Goal: Information Seeking & Learning: Learn about a topic

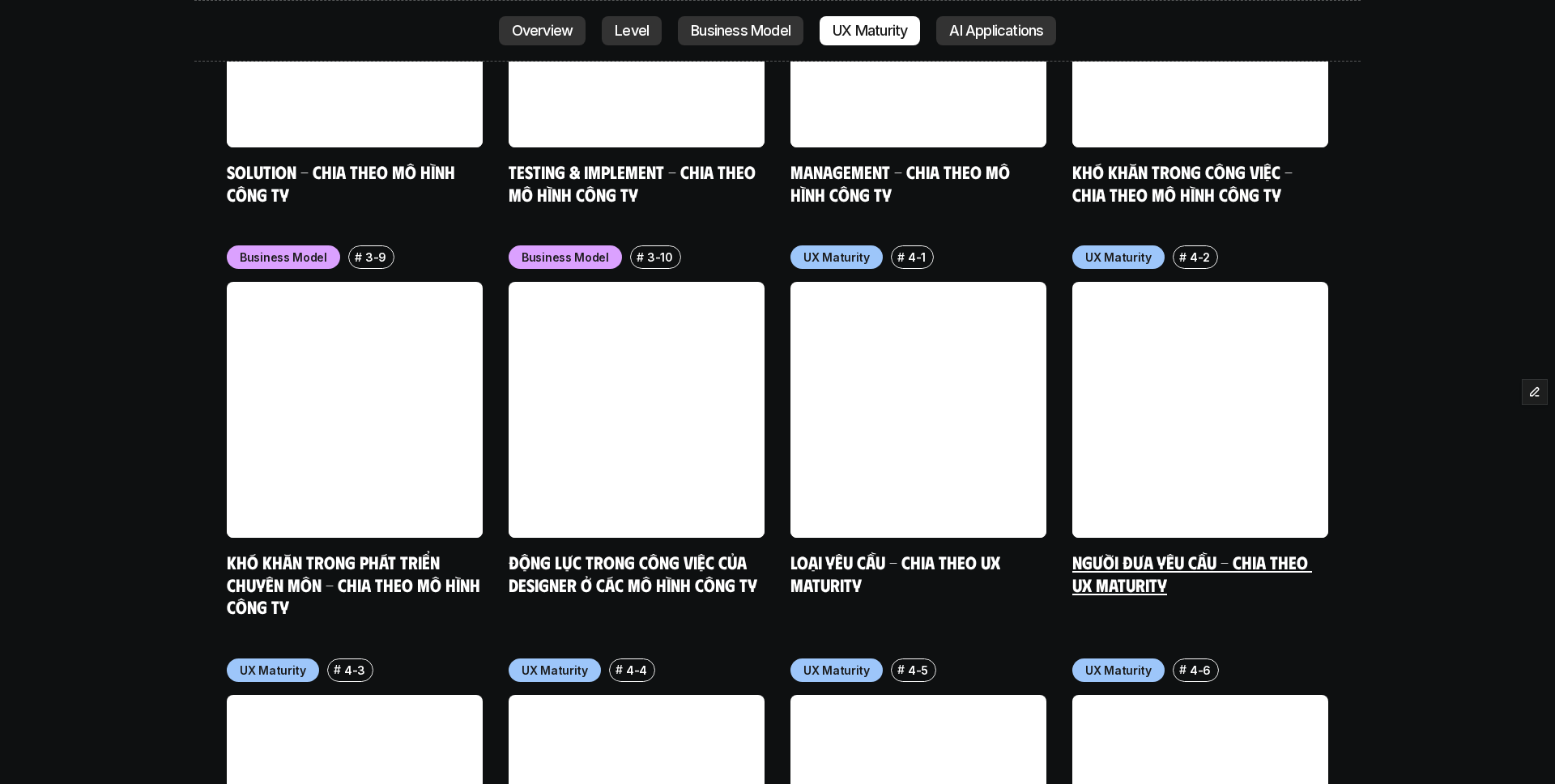
scroll to position [7437, 0]
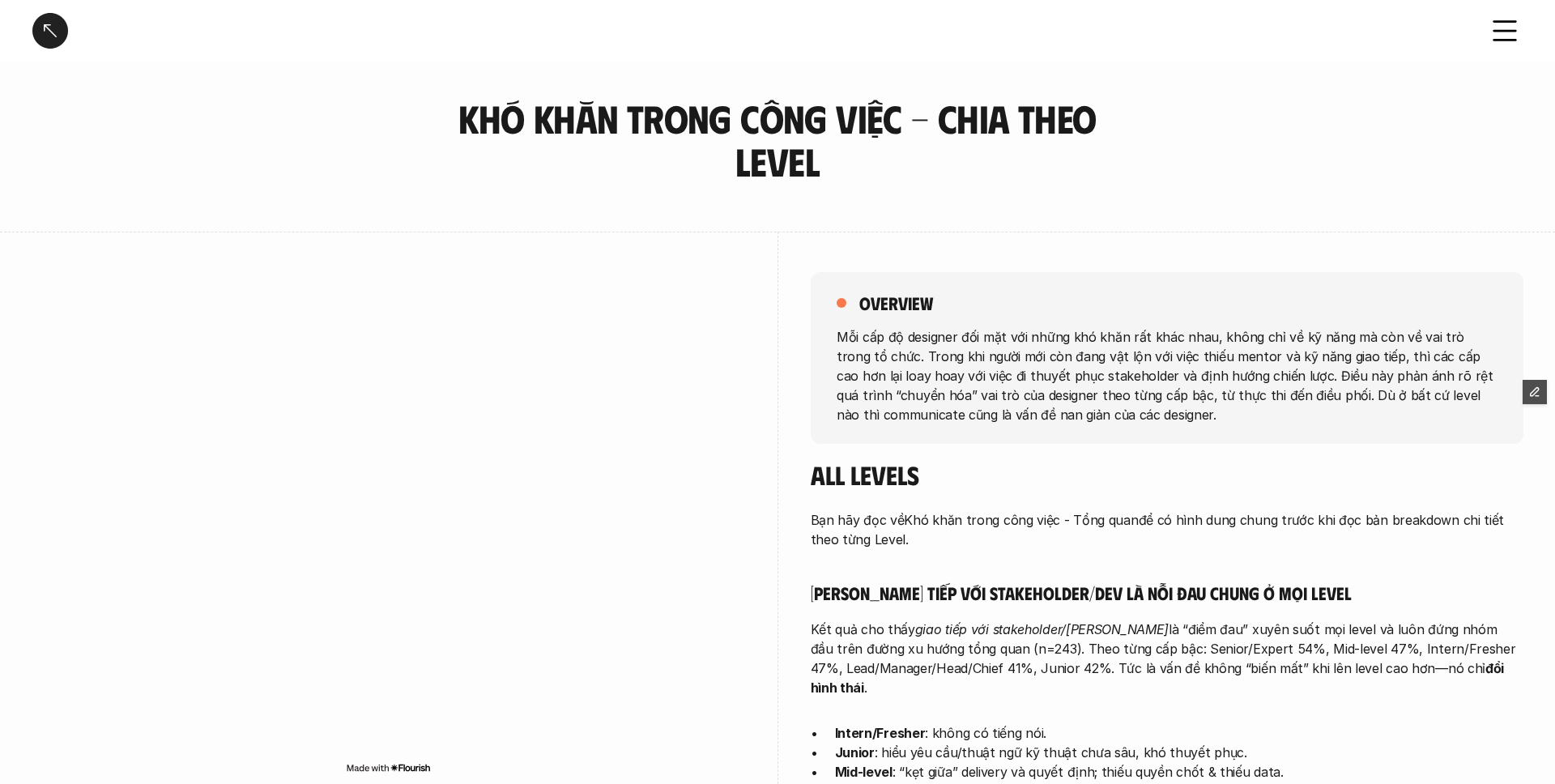
click at [53, 33] on div at bounding box center [50, 30] width 35 height 35
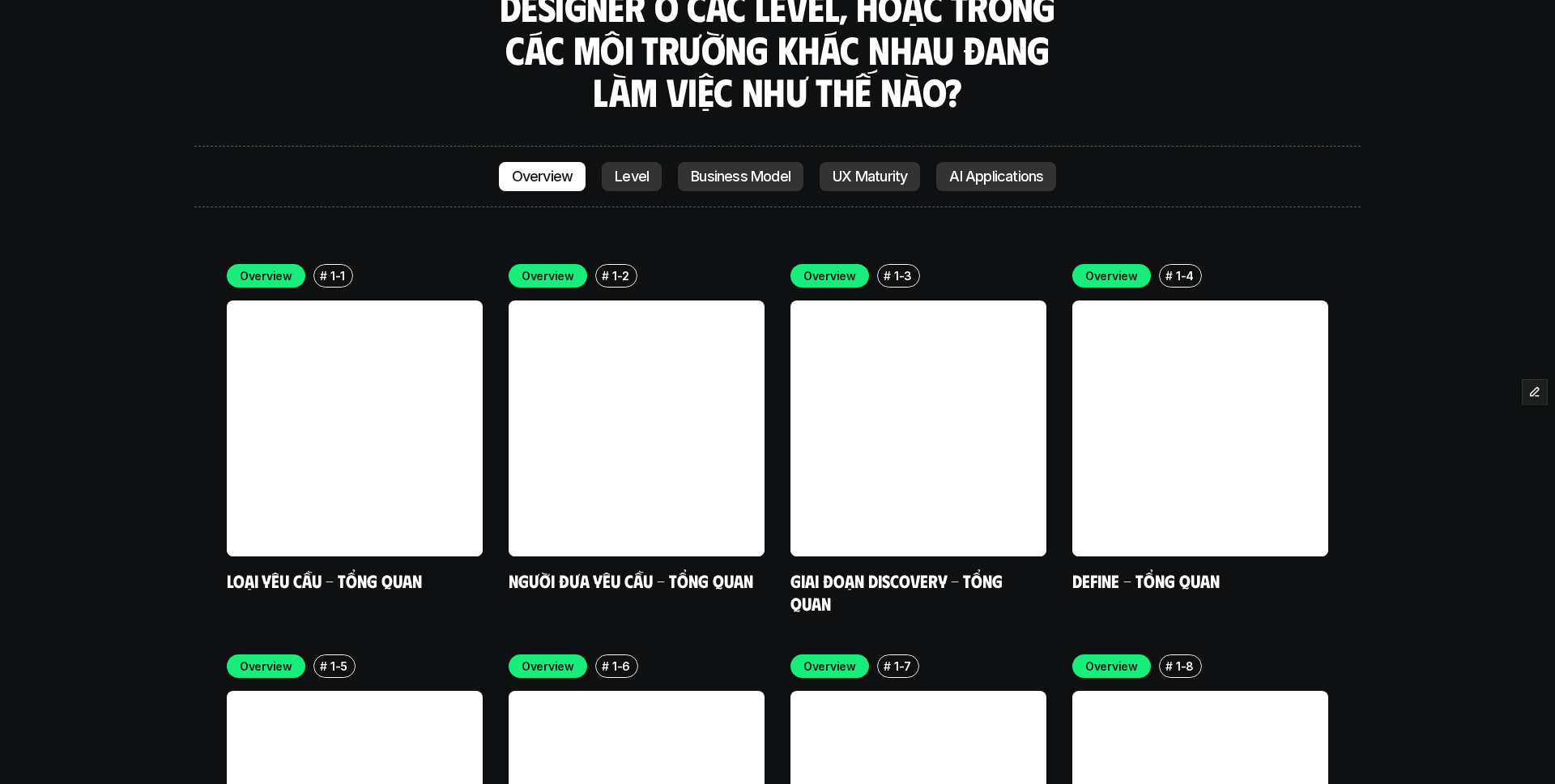
click at [636, 168] on p "Level" at bounding box center [632, 176] width 34 height 16
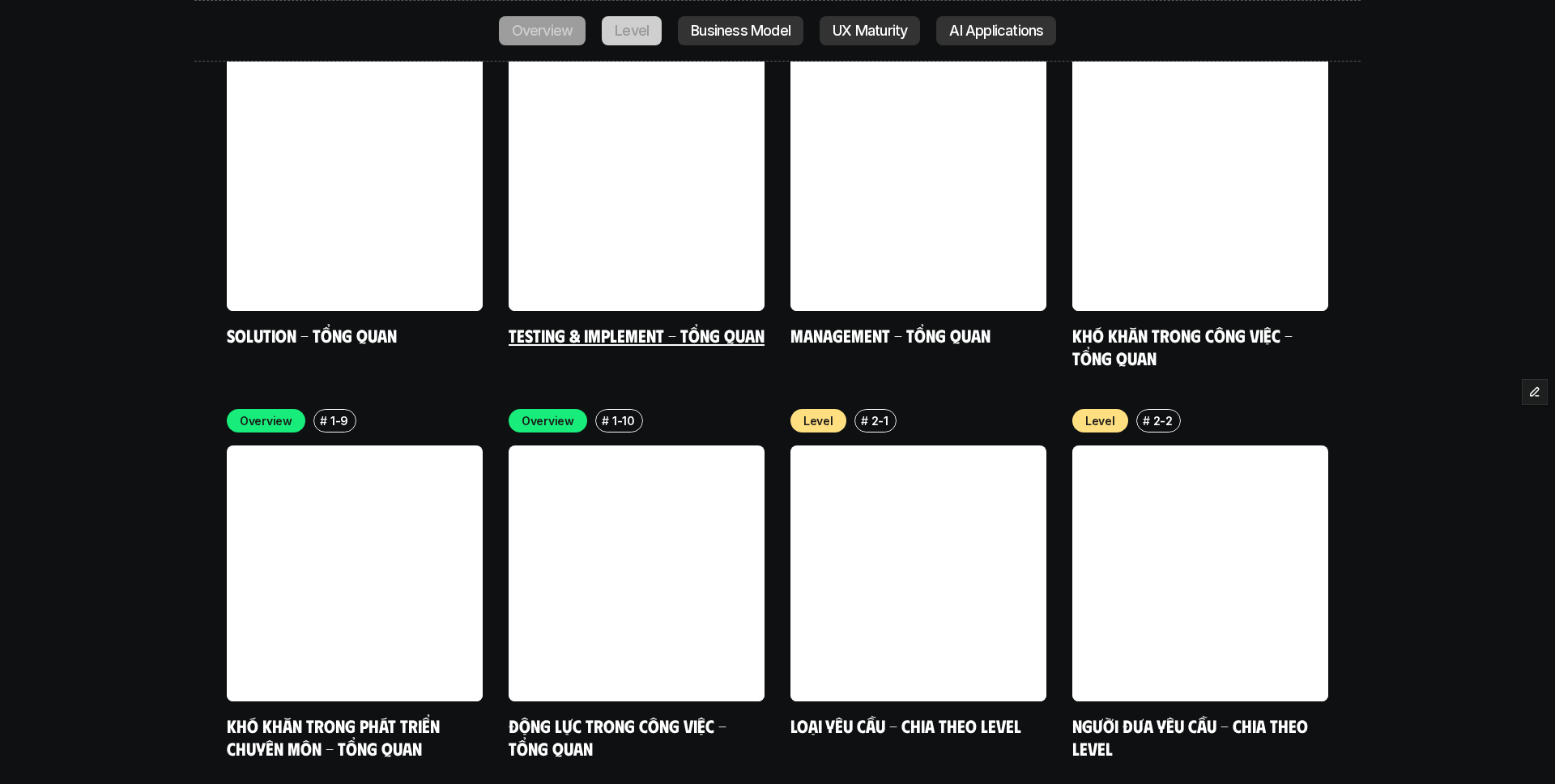
scroll to position [5483, 0]
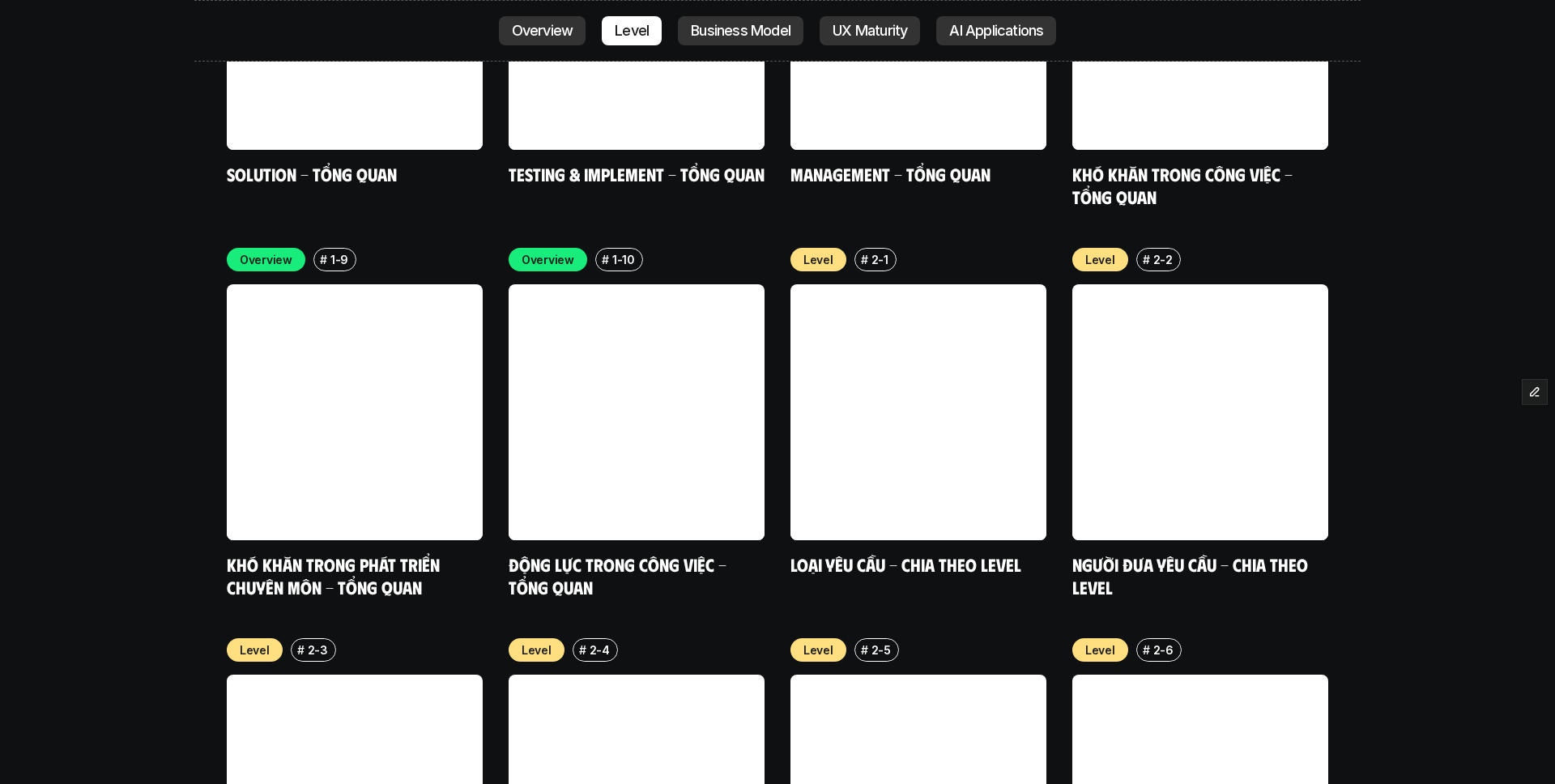
click at [769, 25] on p "Business Model" at bounding box center [740, 30] width 99 height 16
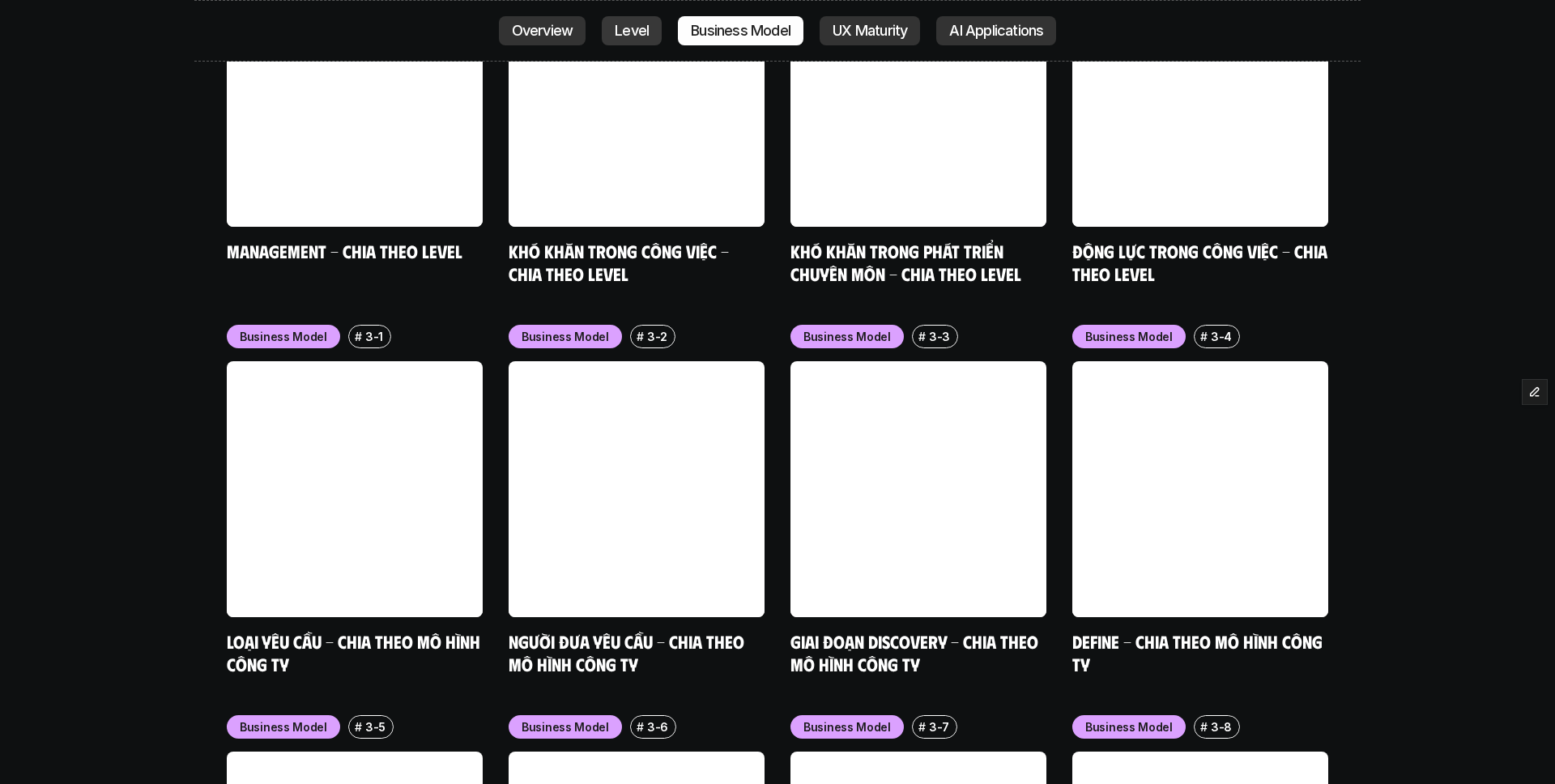
scroll to position [6653, 0]
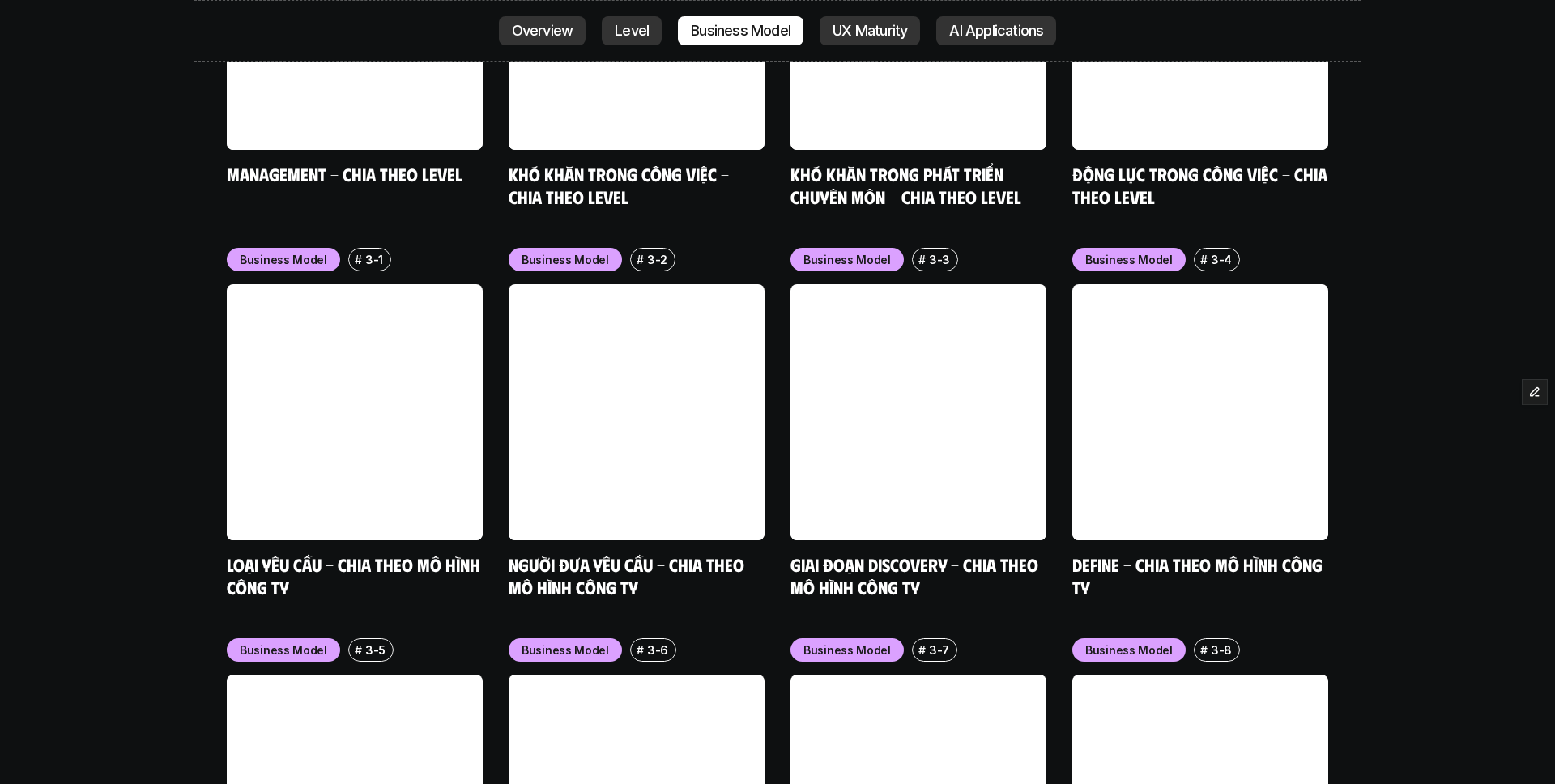
click at [864, 23] on p "UX Maturity" at bounding box center [870, 30] width 74 height 16
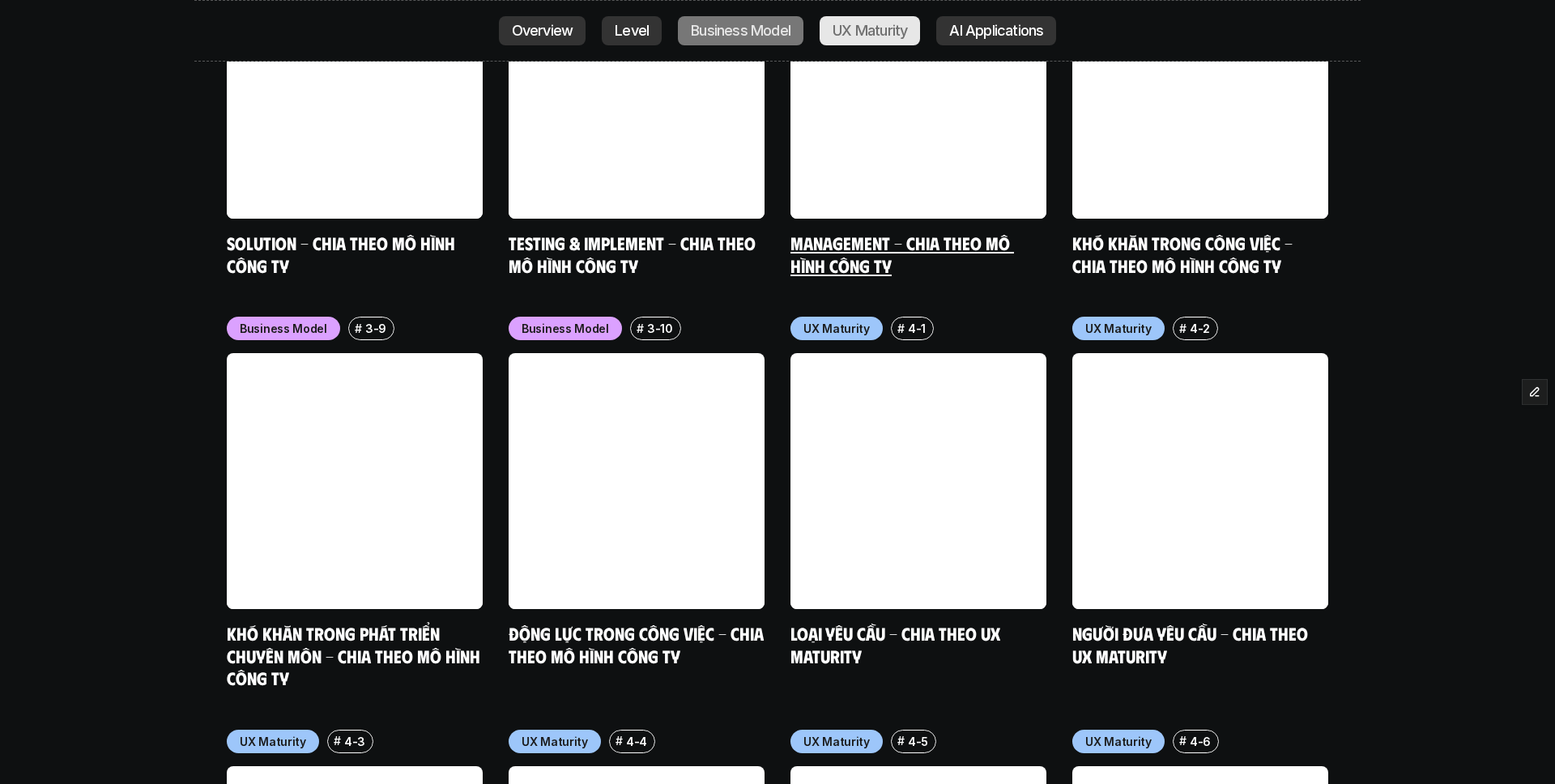
scroll to position [7434, 0]
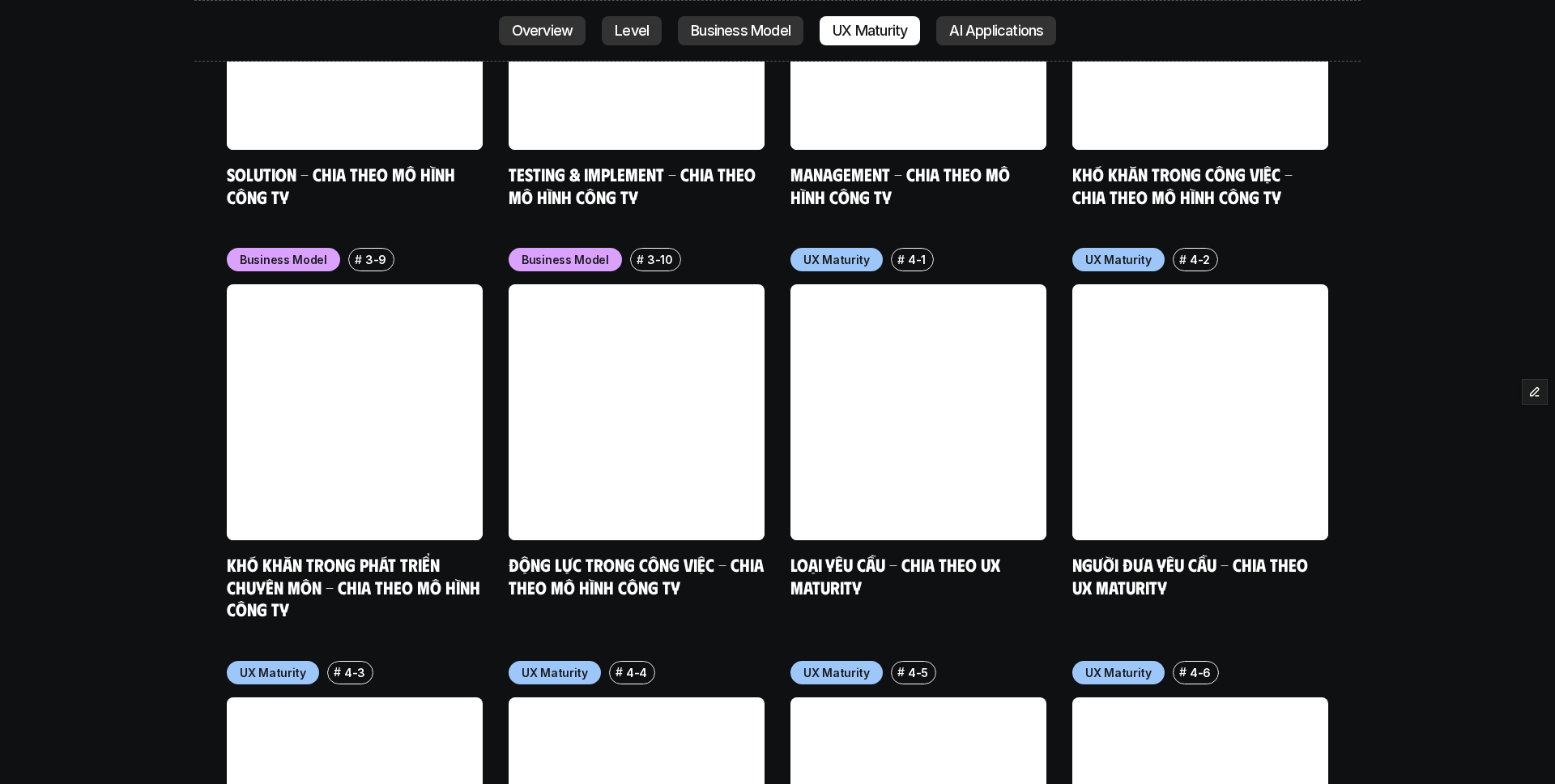
click at [971, 25] on p "AI Applications" at bounding box center [997, 30] width 94 height 16
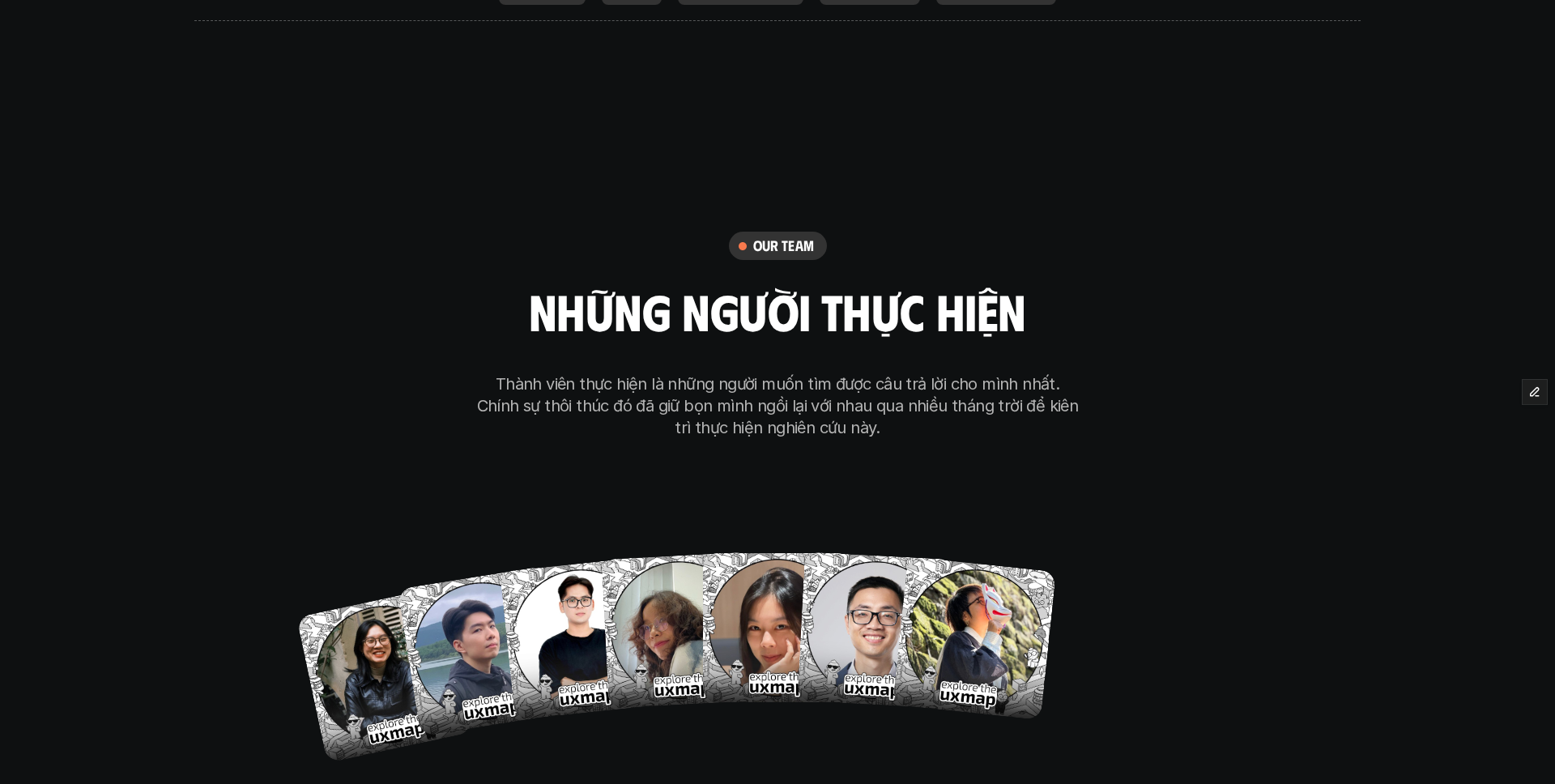
scroll to position [9228, 0]
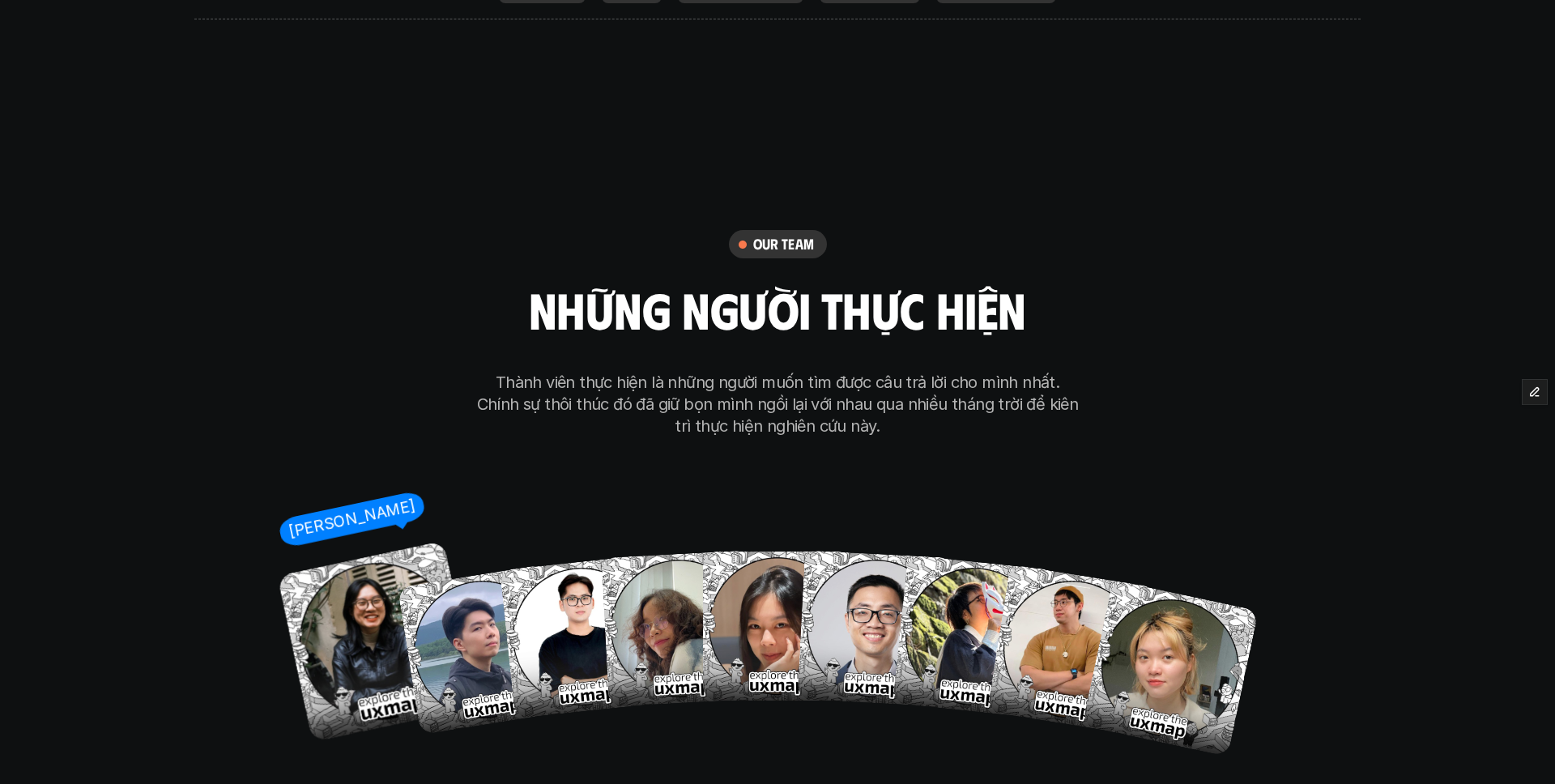
click at [335, 541] on img at bounding box center [377, 641] width 201 height 201
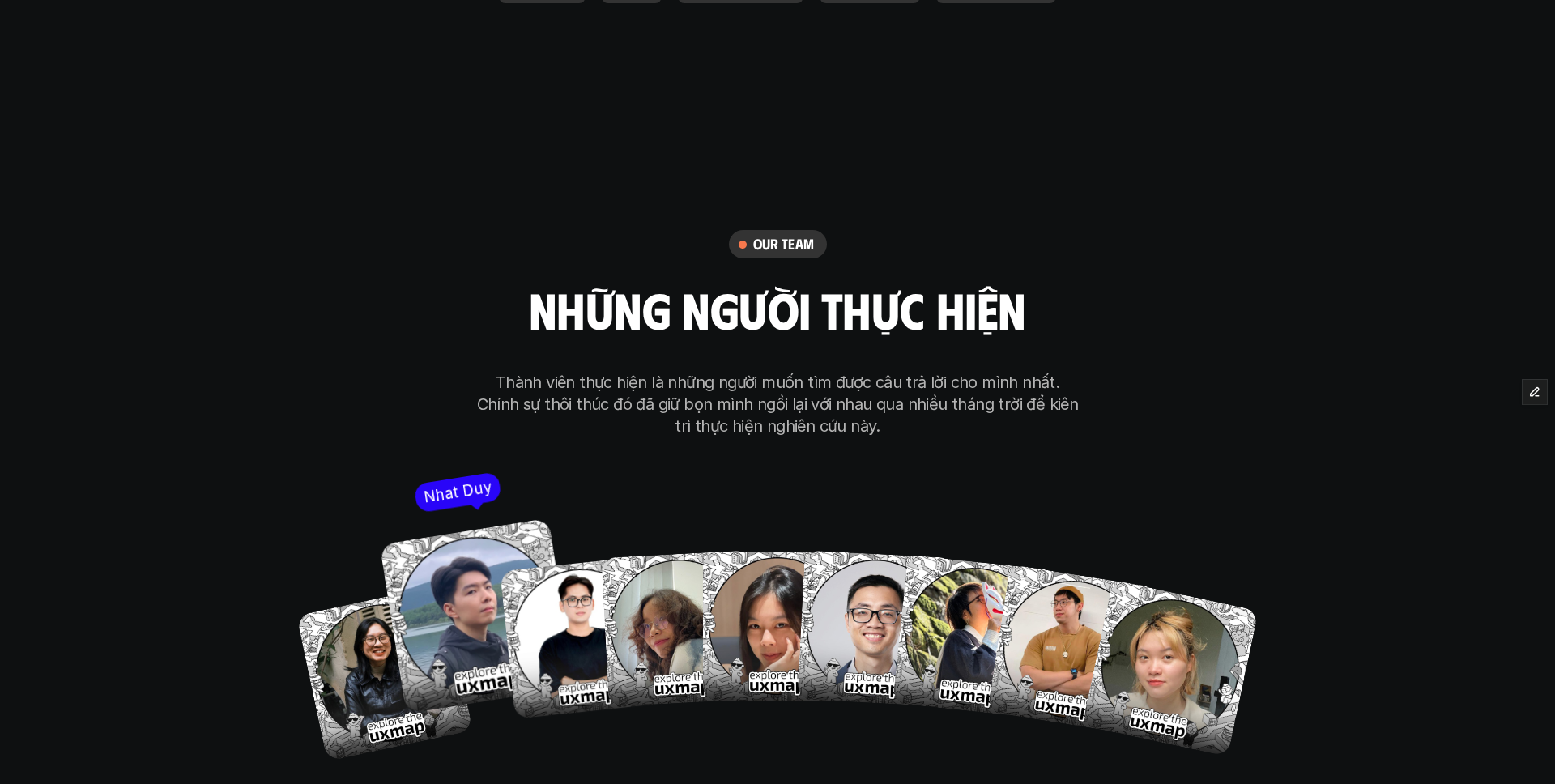
click at [457, 518] on img at bounding box center [478, 616] width 195 height 195
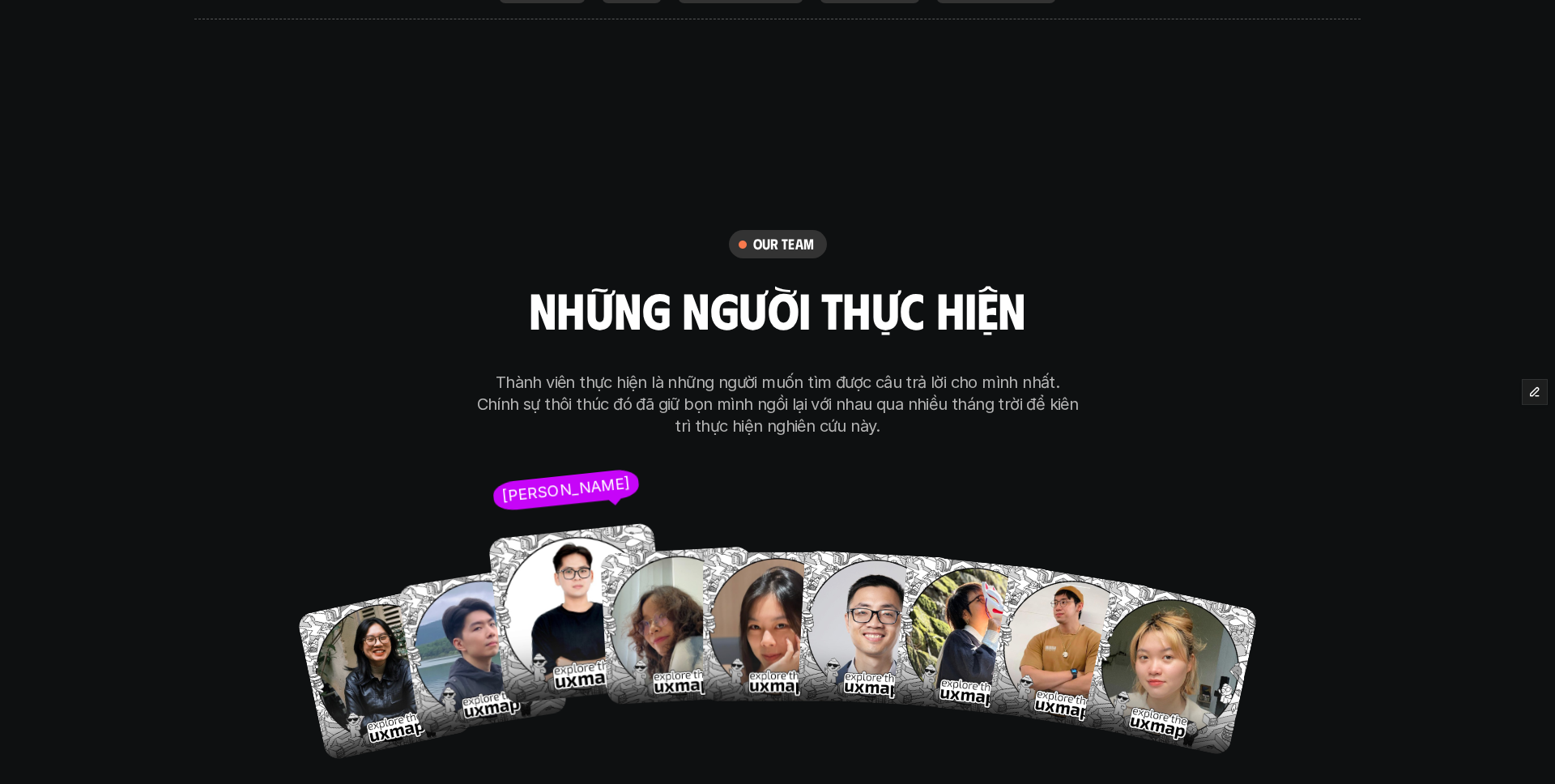
click at [546, 522] on img at bounding box center [580, 613] width 182 height 182
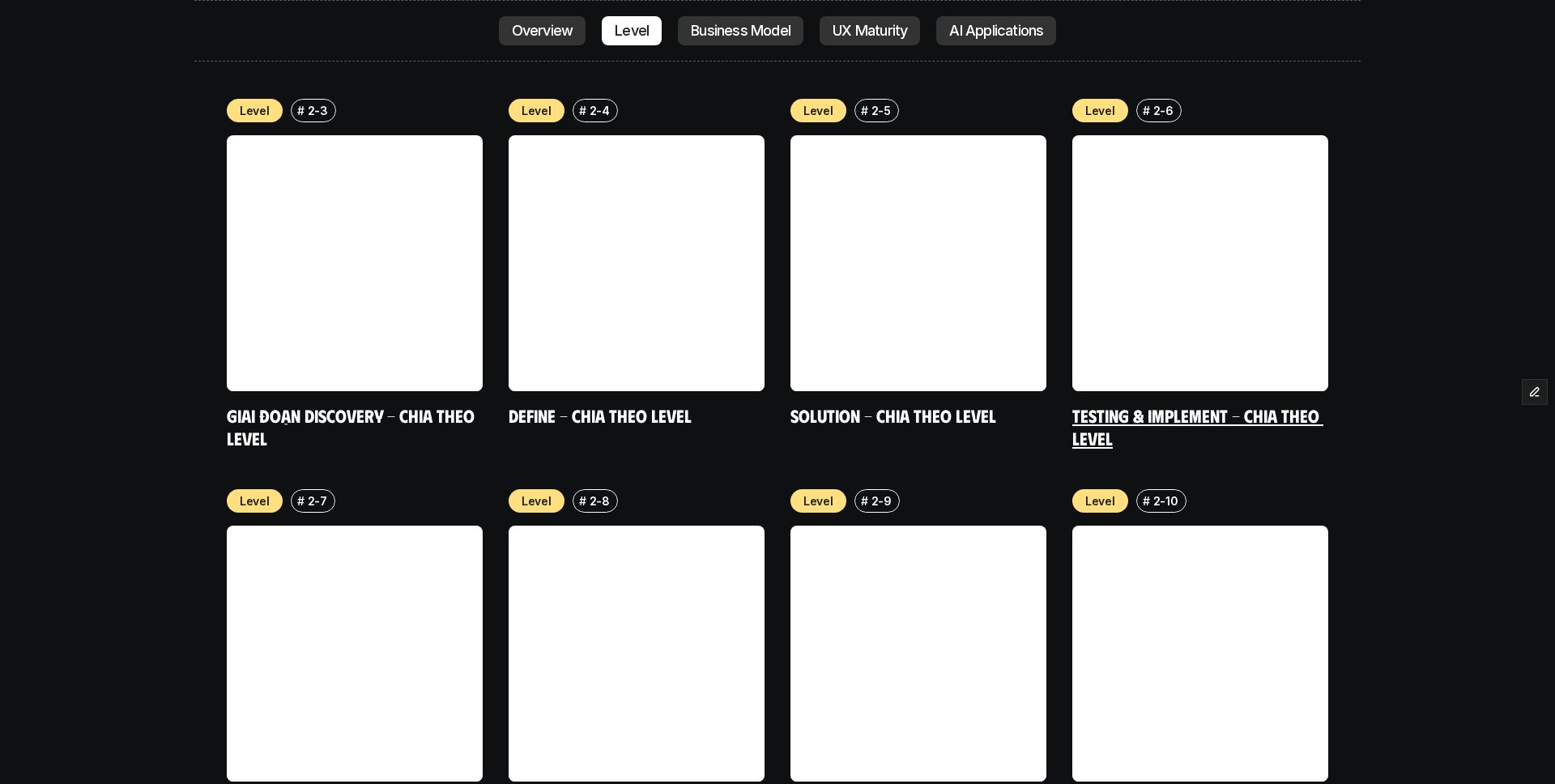
scroll to position [6021, 0]
